Goal: Task Accomplishment & Management: Use online tool/utility

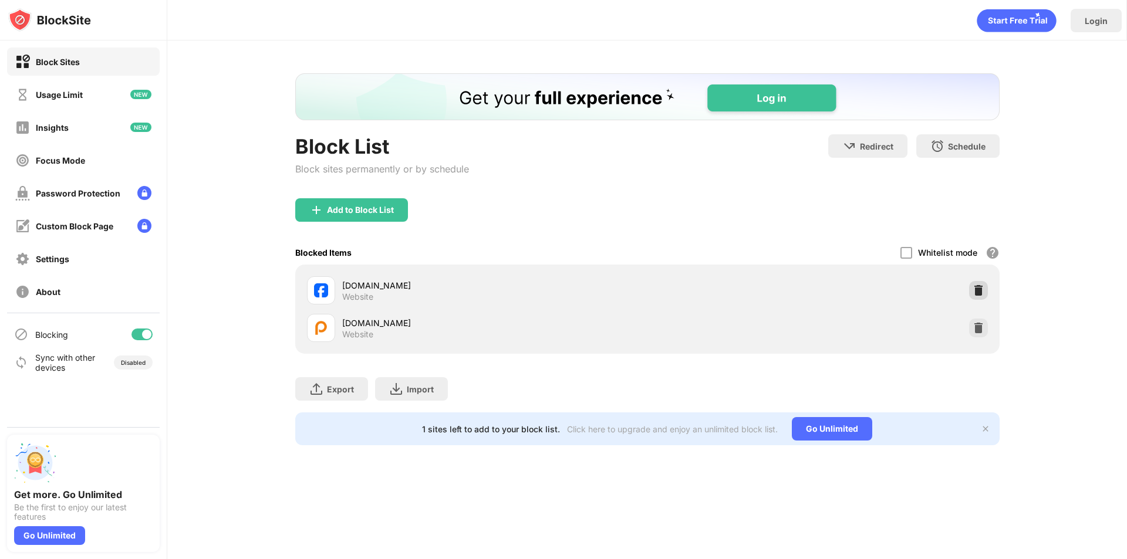
click at [980, 284] on div at bounding box center [978, 290] width 19 height 19
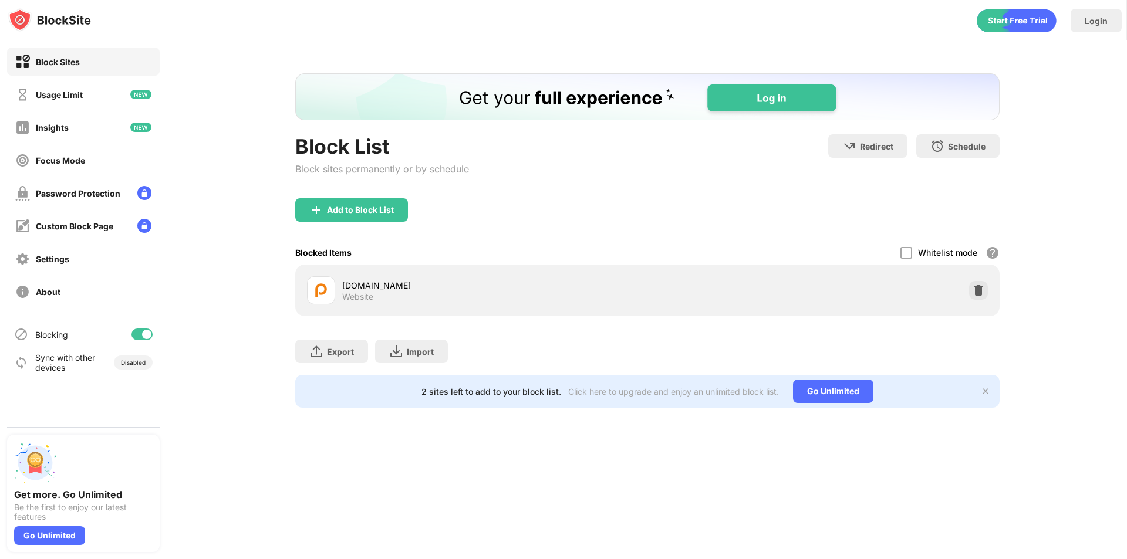
click at [983, 295] on img at bounding box center [979, 291] width 12 height 12
